Goal: Task Accomplishment & Management: Use online tool/utility

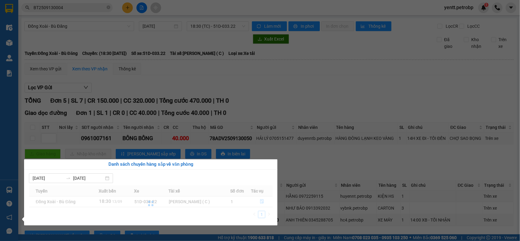
scroll to position [88, 0]
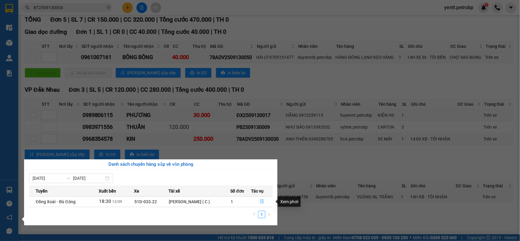
click at [261, 202] on icon "file-done" at bounding box center [262, 201] width 4 height 4
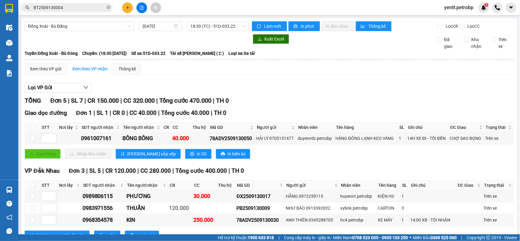
scroll to position [38, 0]
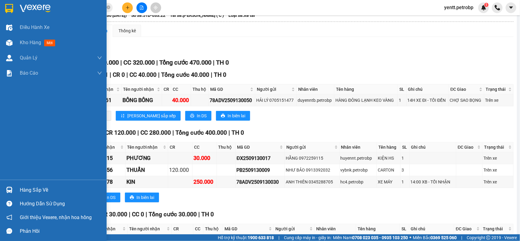
click at [21, 186] on div "Hàng sắp về" at bounding box center [61, 190] width 82 height 9
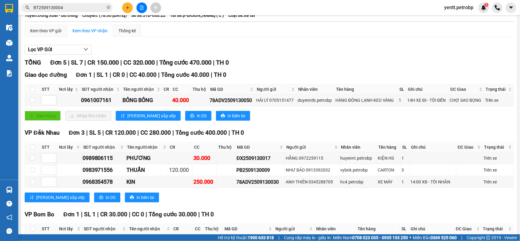
click at [378, 60] on section "Kết quả tìm kiếm ( 1 ) Bộ lọc Mã ĐH Trạng thái Món hàng Tổng cước Chưa cước Ngư…" at bounding box center [260, 120] width 520 height 241
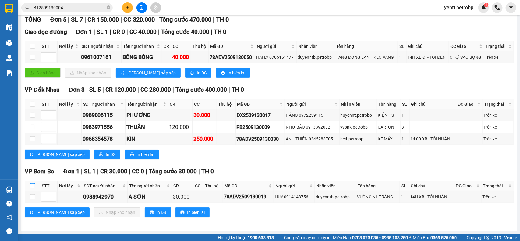
click at [30, 185] on input "checkbox" at bounding box center [32, 185] width 5 height 5
checkbox input "true"
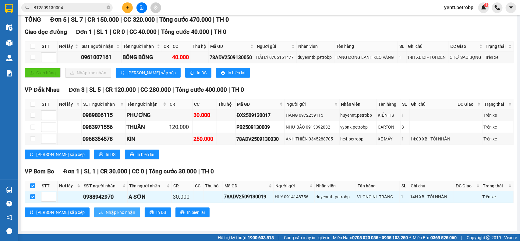
click at [107, 209] on span "Nhập kho nhận" at bounding box center [121, 212] width 30 height 7
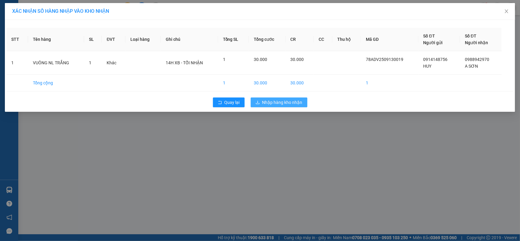
click at [270, 101] on span "Nhập hàng kho nhận" at bounding box center [282, 102] width 40 height 7
